Goal: Browse casually: Explore the website without a specific task or goal

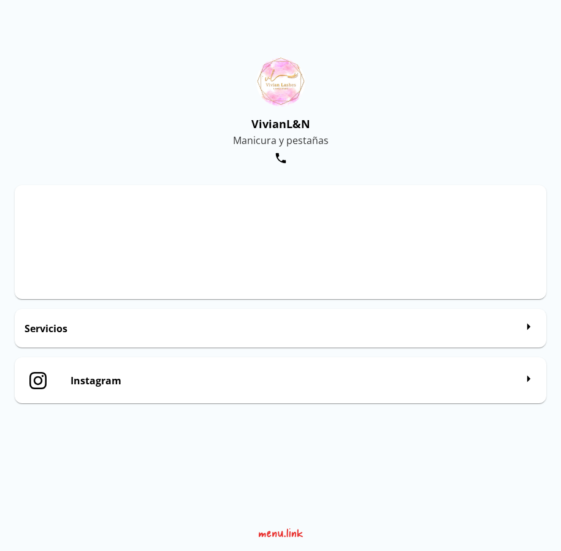
drag, startPoint x: 325, startPoint y: 245, endPoint x: 321, endPoint y: 226, distance: 20.0
click at [321, 226] on div at bounding box center [281, 241] width 1064 height 92
click at [282, 237] on div at bounding box center [281, 241] width 1064 height 92
click at [449, 335] on div "Servicios" at bounding box center [270, 328] width 491 height 19
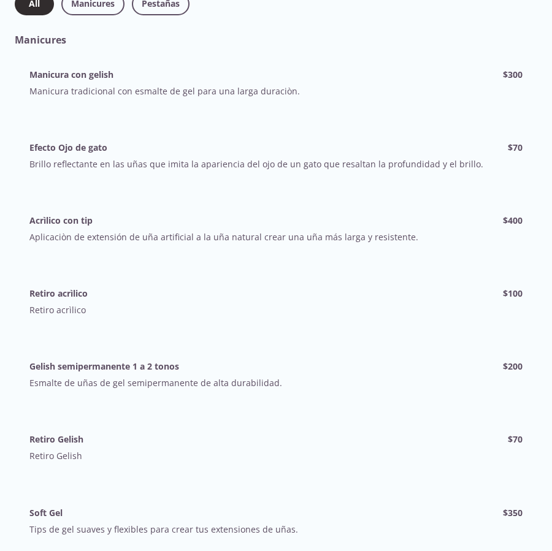
scroll to position [184, 0]
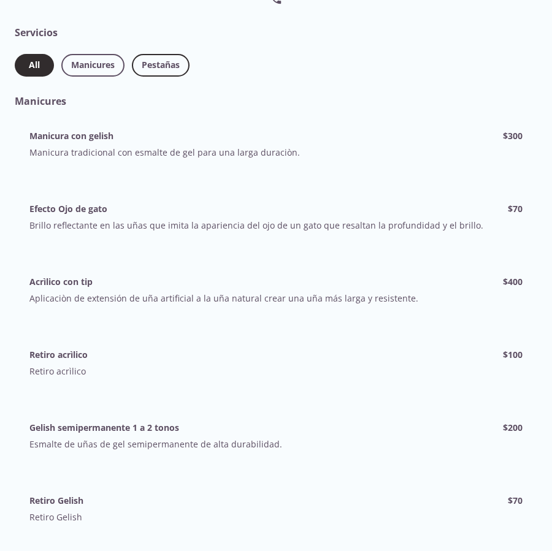
click at [167, 69] on span "Pestañas" at bounding box center [161, 65] width 38 height 15
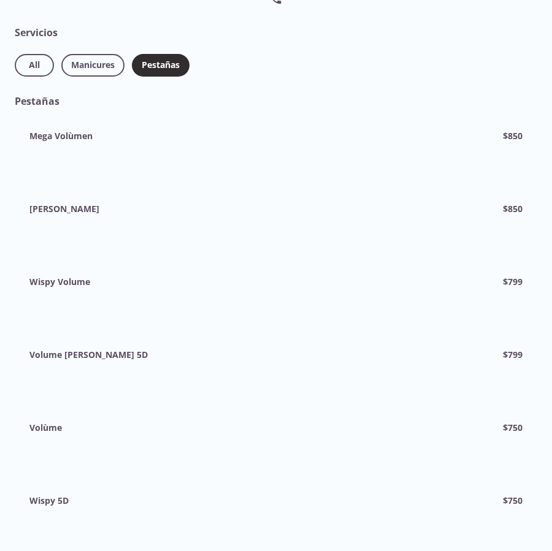
click at [49, 137] on h4 "Mega Volùmen" at bounding box center [60, 136] width 63 height 12
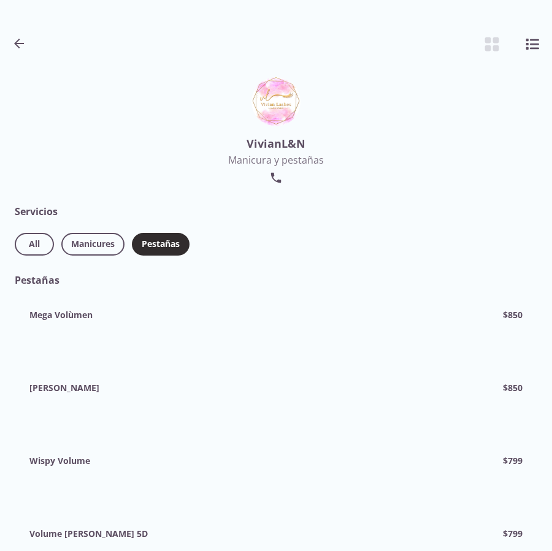
scroll to position [0, 0]
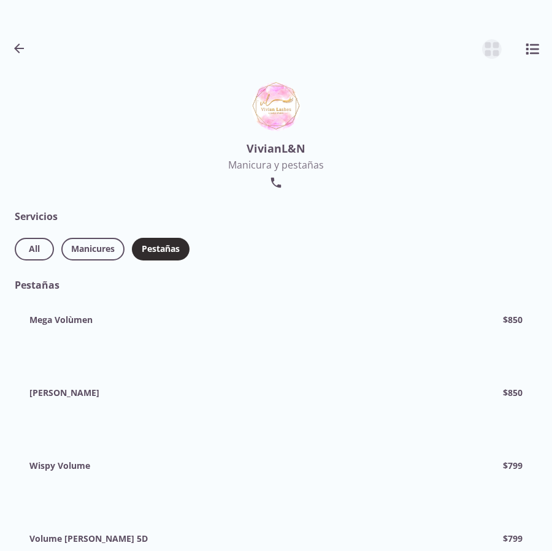
click at [492, 47] on icon "Botón de vista de cuadrícula" at bounding box center [492, 49] width 16 height 16
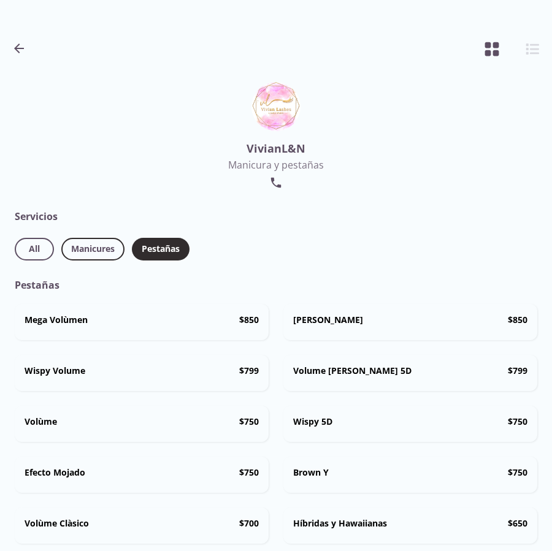
click at [99, 253] on span "Manicures" at bounding box center [93, 249] width 44 height 15
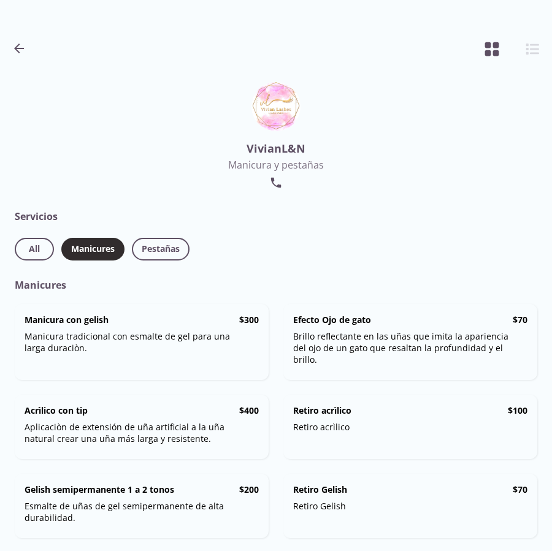
click at [37, 261] on div "All Manicures Pestañas" at bounding box center [276, 251] width 522 height 26
click at [36, 247] on span "All" at bounding box center [35, 249] width 20 height 15
click at [20, 48] on icon "button" at bounding box center [19, 49] width 10 height 10
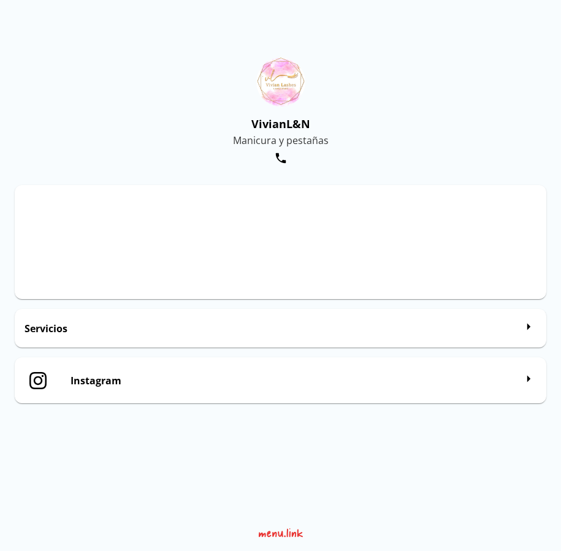
click at [118, 392] on div "Instagram" at bounding box center [292, 380] width 445 height 26
drag, startPoint x: 341, startPoint y: 268, endPoint x: 307, endPoint y: 242, distance: 43.2
click at [307, 242] on div at bounding box center [281, 241] width 1064 height 92
